Goal: Task Accomplishment & Management: Complete application form

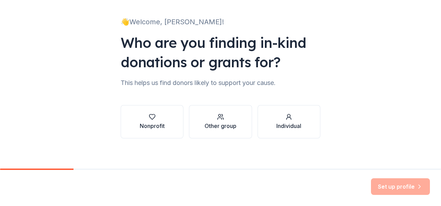
scroll to position [40, 0]
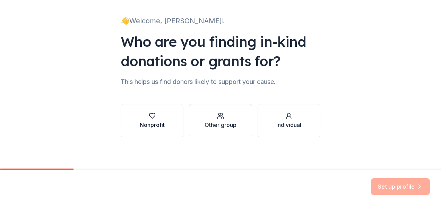
click at [145, 119] on div "Nonprofit" at bounding box center [152, 120] width 25 height 17
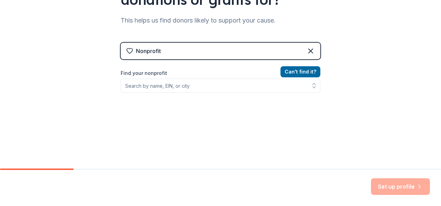
scroll to position [102, 0]
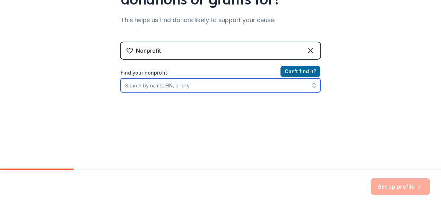
click at [170, 85] on input "Find your nonprofit" at bounding box center [221, 85] width 200 height 14
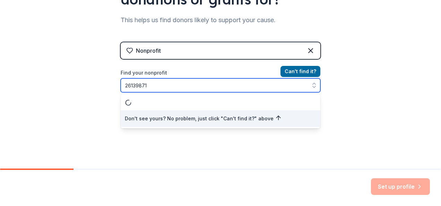
type input "261398714"
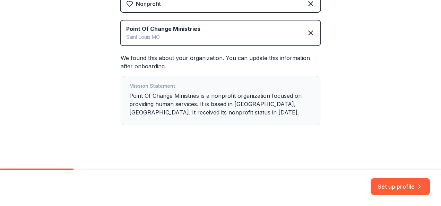
scroll to position [152, 0]
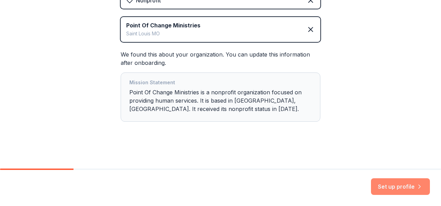
click at [419, 185] on icon "button" at bounding box center [420, 186] width 2 height 3
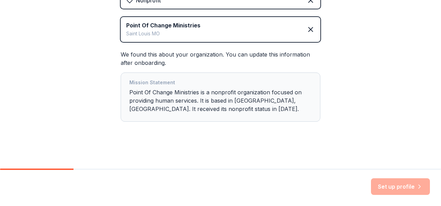
click at [245, 102] on div "Mission Statement Point Of Change Ministries is a nonprofit organization focuse…" at bounding box center [220, 96] width 183 height 37
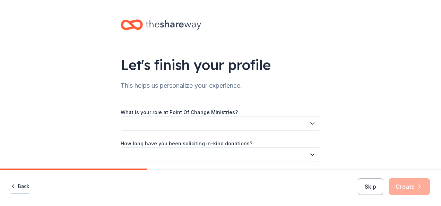
click at [27, 189] on button "Back" at bounding box center [20, 186] width 18 height 15
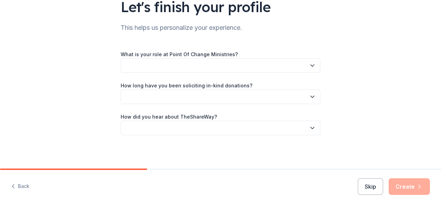
scroll to position [58, 0]
click at [281, 72] on button "button" at bounding box center [221, 65] width 200 height 15
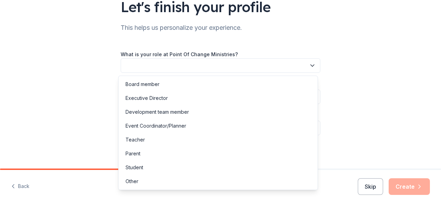
click at [22, 185] on div "Let's finish your profile This helps us personalize your experience. What is yo…" at bounding box center [220, 103] width 441 height 206
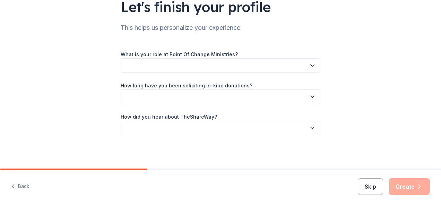
click at [22, 185] on button "Back" at bounding box center [20, 186] width 18 height 15
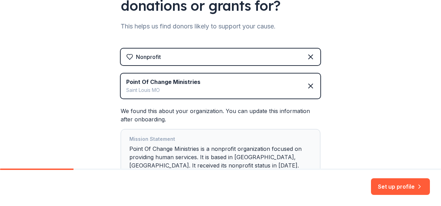
scroll to position [97, 0]
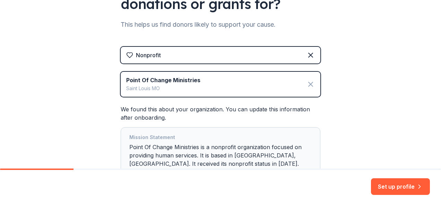
click at [311, 83] on icon at bounding box center [311, 84] width 8 height 8
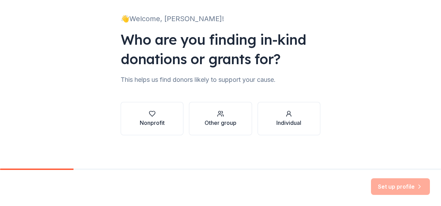
scroll to position [42, 0]
click at [287, 115] on icon "button" at bounding box center [289, 115] width 5 height 2
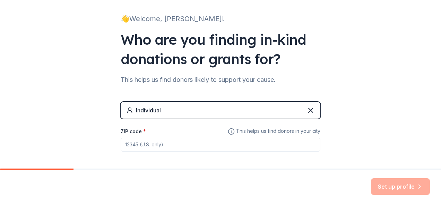
scroll to position [72, 0]
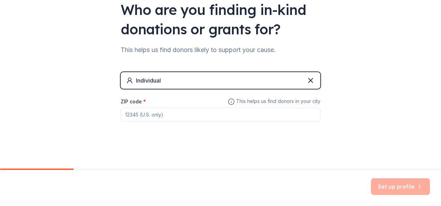
click at [193, 113] on input "ZIP code *" at bounding box center [221, 115] width 200 height 14
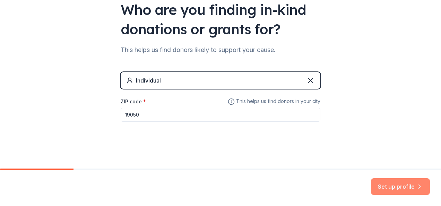
type input "19050"
click at [409, 184] on button "Set up profile" at bounding box center [400, 186] width 59 height 17
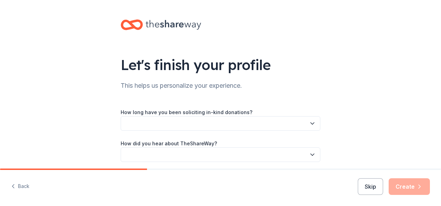
scroll to position [27, 0]
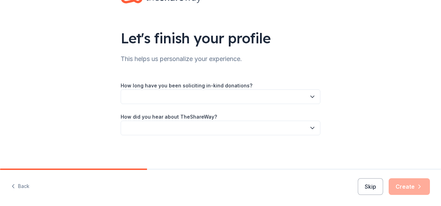
click at [309, 96] on icon "button" at bounding box center [312, 96] width 7 height 7
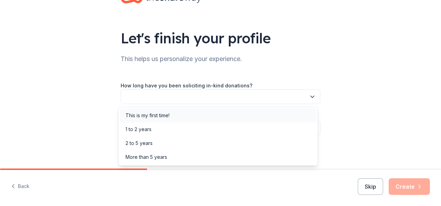
click at [257, 118] on div "This is my first time!" at bounding box center [218, 116] width 196 height 14
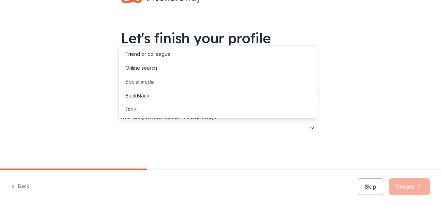
click at [312, 130] on icon "button" at bounding box center [312, 128] width 7 height 7
click at [218, 74] on div "Online search" at bounding box center [218, 68] width 196 height 14
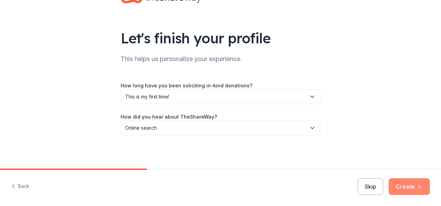
click at [422, 185] on icon "button" at bounding box center [419, 186] width 7 height 7
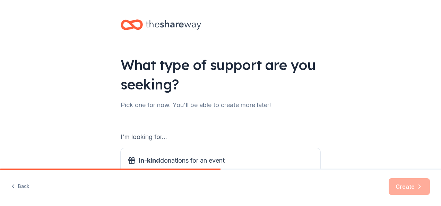
scroll to position [111, 0]
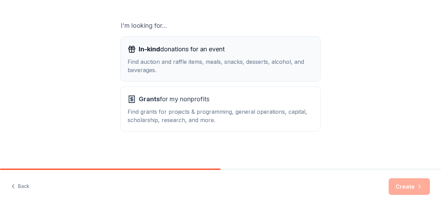
click at [219, 72] on div "Find auction and raffle items, meals, snacks, desserts, alcohol, and beverages." at bounding box center [221, 66] width 186 height 17
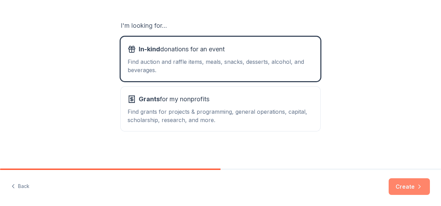
click at [416, 183] on icon "button" at bounding box center [419, 186] width 7 height 7
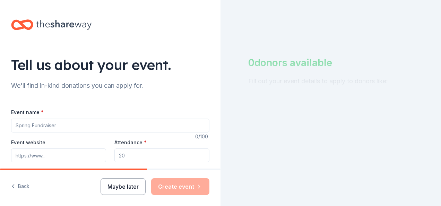
click at [140, 188] on button "Maybe later" at bounding box center [123, 186] width 45 height 17
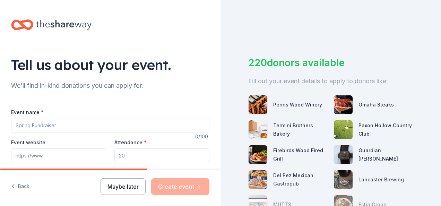
click at [130, 189] on button "Maybe later" at bounding box center [123, 186] width 45 height 17
click at [67, 26] on icon at bounding box center [64, 25] width 56 height 10
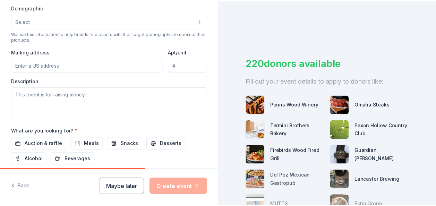
scroll to position [291, 0]
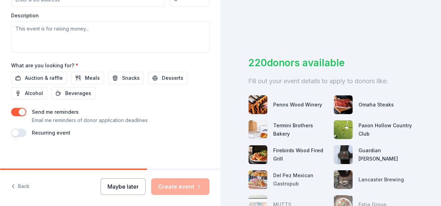
click at [115, 186] on button "Maybe later" at bounding box center [123, 186] width 45 height 17
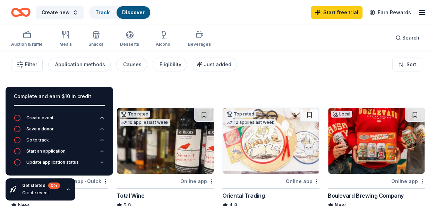
click at [421, 13] on icon "button" at bounding box center [422, 12] width 8 height 8
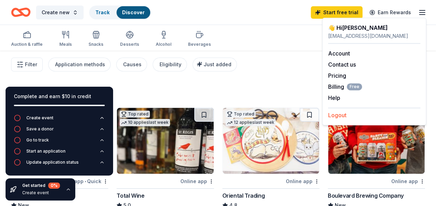
click at [339, 112] on button "Logout" at bounding box center [337, 115] width 18 height 8
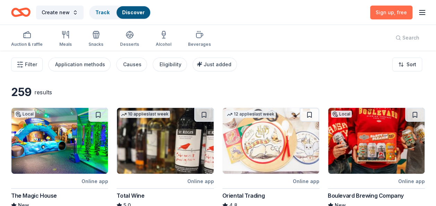
click at [389, 8] on link "Sign up , free" at bounding box center [391, 13] width 42 height 14
click at [426, 14] on icon "button" at bounding box center [422, 12] width 8 height 8
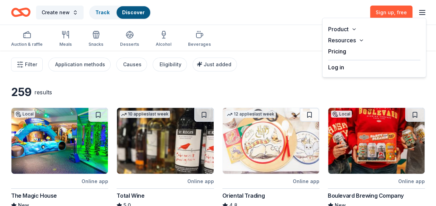
click at [334, 68] on button "Log in" at bounding box center [336, 67] width 16 height 8
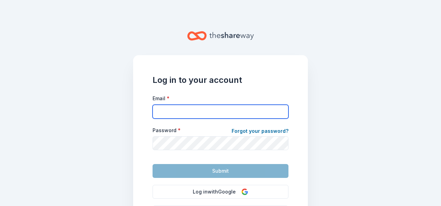
click at [268, 114] on input "Email *" at bounding box center [221, 112] width 136 height 14
type input "[EMAIL_ADDRESS][DOMAIN_NAME]"
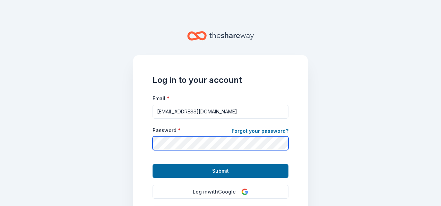
click at [153, 164] on button "Submit" at bounding box center [221, 171] width 136 height 14
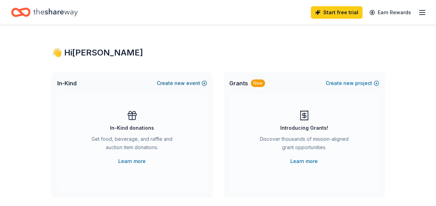
click at [168, 84] on button "Create new event" at bounding box center [182, 83] width 50 height 8
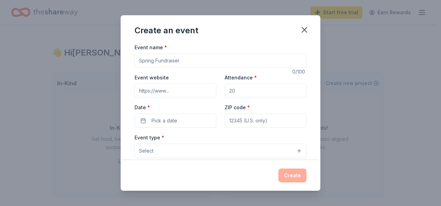
click at [175, 63] on input "Event name *" at bounding box center [221, 61] width 172 height 14
type input "[DATE] Giveback"
click at [234, 91] on input "Attendance *" at bounding box center [266, 91] width 82 height 14
type input "150"
click at [189, 122] on button "Pick a date" at bounding box center [176, 121] width 82 height 14
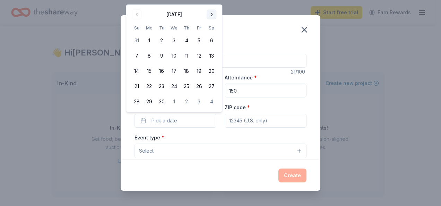
click at [211, 11] on button "Go to next month" at bounding box center [212, 15] width 10 height 10
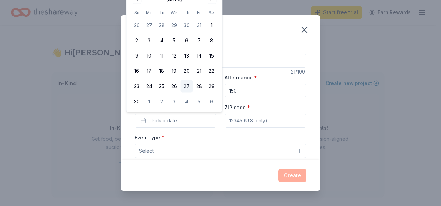
click at [188, 84] on button "27" at bounding box center [186, 86] width 12 height 12
click at [245, 121] on input "ZIP code *" at bounding box center [266, 121] width 82 height 14
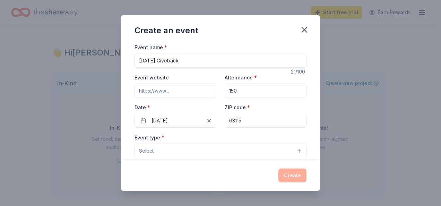
type input "63115"
click at [222, 154] on button "Select" at bounding box center [221, 151] width 172 height 15
click at [294, 151] on button "Select" at bounding box center [221, 151] width 172 height 15
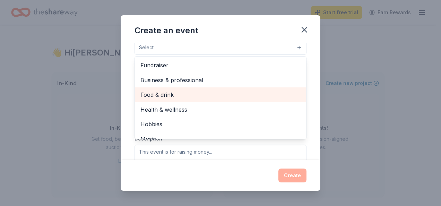
click at [164, 97] on span "Food & drink" at bounding box center [221, 94] width 160 height 9
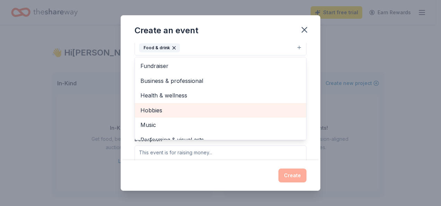
scroll to position [8, 0]
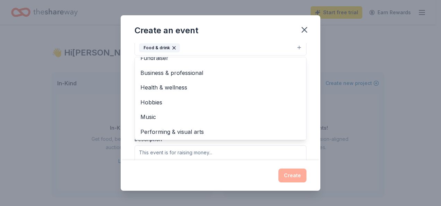
click at [310, 85] on div "Event name * [DATE] Giveback 21 /100 Event website Attendance * 150 Date * [DAT…" at bounding box center [221, 101] width 200 height 117
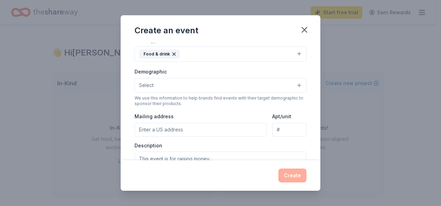
scroll to position [98, 0]
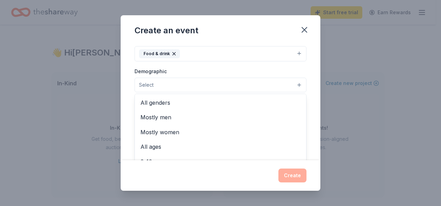
click at [294, 84] on button "Select" at bounding box center [221, 85] width 172 height 15
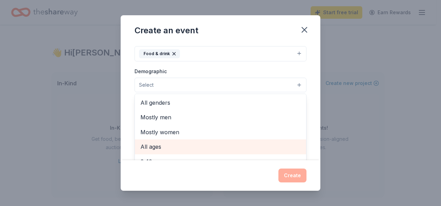
click at [156, 148] on span "All ages" at bounding box center [221, 146] width 160 height 9
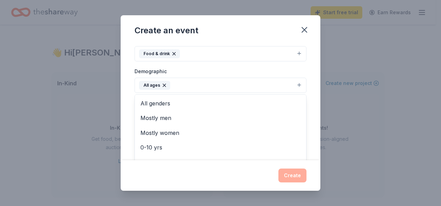
click at [308, 109] on div "Event name * [DATE] Giveback 21 /100 Event website Attendance * 150 Date * [DAT…" at bounding box center [221, 101] width 200 height 117
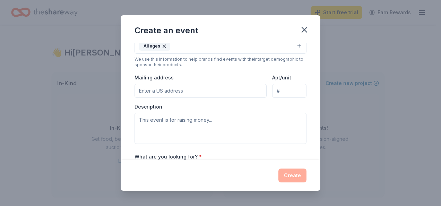
scroll to position [137, 0]
click at [185, 86] on input "Mailing address" at bounding box center [201, 91] width 132 height 14
type input "[STREET_ADDRESS][PERSON_NAME]"
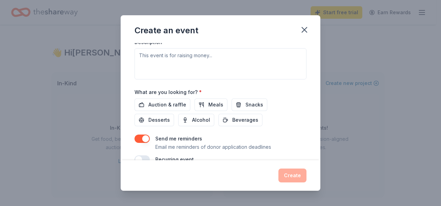
scroll to position [202, 0]
click at [209, 102] on span "Meals" at bounding box center [216, 104] width 15 height 8
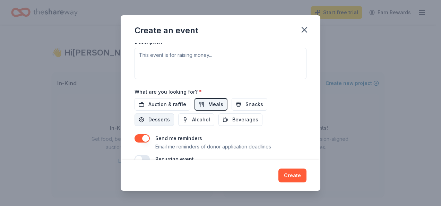
click at [167, 119] on span "Desserts" at bounding box center [160, 120] width 22 height 8
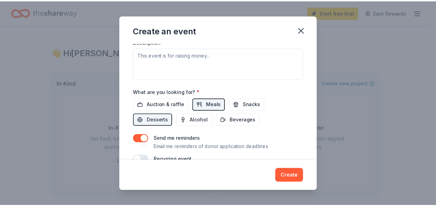
scroll to position [214, 0]
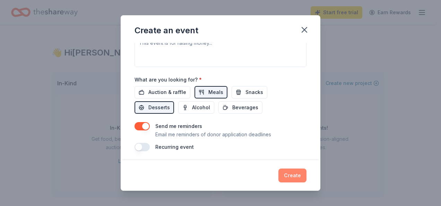
click at [288, 175] on button "Create" at bounding box center [293, 176] width 28 height 14
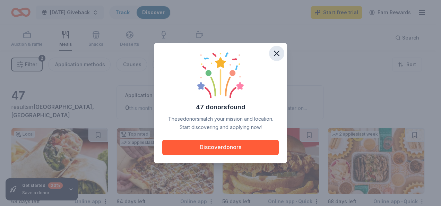
click at [279, 53] on icon "button" at bounding box center [277, 54] width 10 height 10
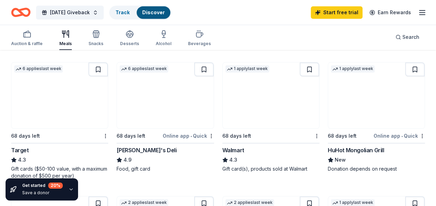
scroll to position [333, 0]
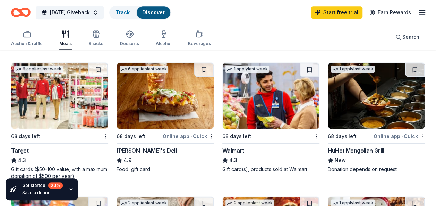
click at [58, 86] on img at bounding box center [59, 96] width 96 height 66
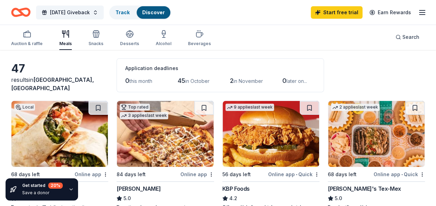
scroll to position [0, 0]
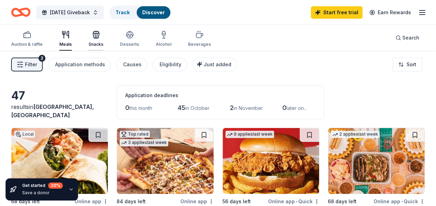
click at [95, 42] on div "Snacks" at bounding box center [95, 45] width 15 height 6
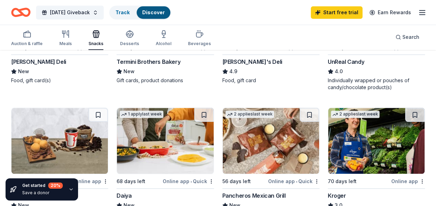
scroll to position [281, 0]
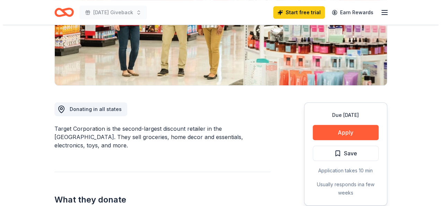
scroll to position [130, 0]
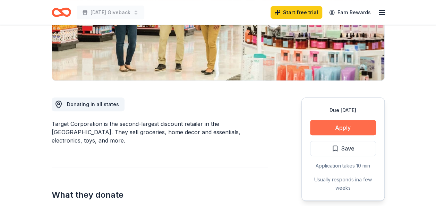
click at [350, 131] on button "Apply" at bounding box center [343, 127] width 66 height 15
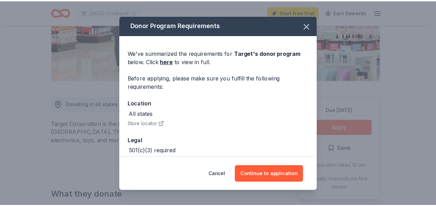
scroll to position [34, 0]
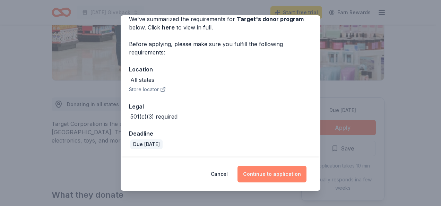
click at [271, 175] on button "Continue to application" at bounding box center [272, 174] width 69 height 17
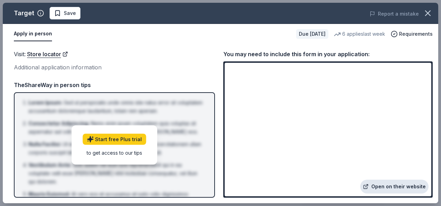
click at [412, 185] on link "Open on their website" at bounding box center [395, 187] width 68 height 14
click at [430, 8] on icon "button" at bounding box center [428, 13] width 10 height 10
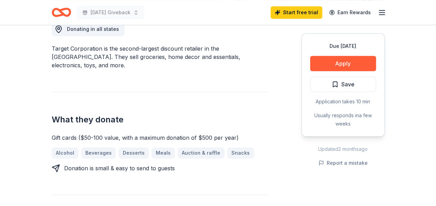
scroll to position [206, 0]
